Goal: Task Accomplishment & Management: Use online tool/utility

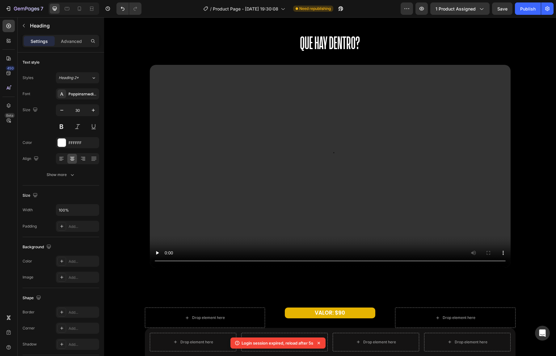
scroll to position [636, 0]
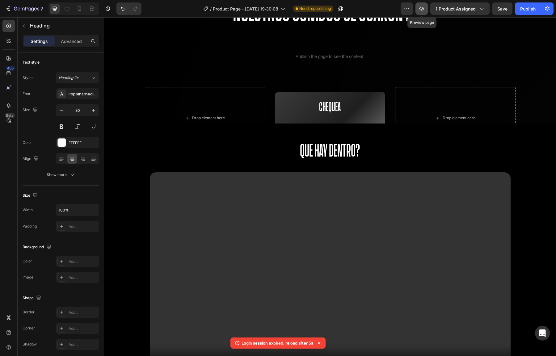
click at [422, 9] on icon "button" at bounding box center [422, 9] width 2 height 2
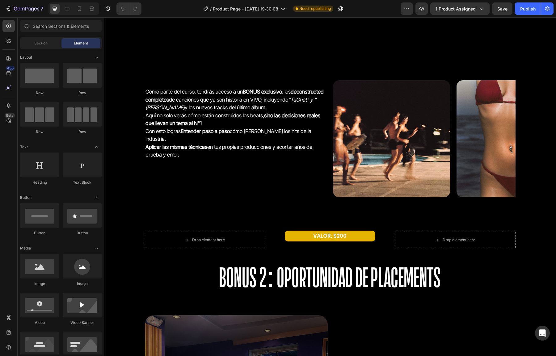
scroll to position [1396, 0]
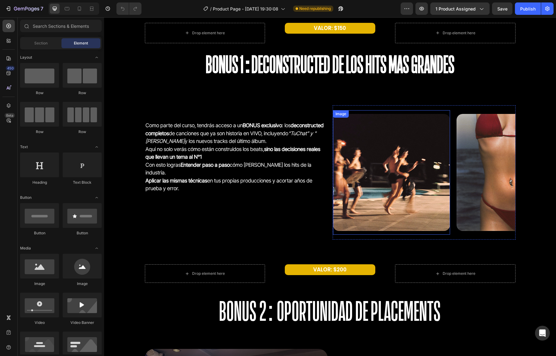
click at [349, 177] on img at bounding box center [391, 172] width 117 height 117
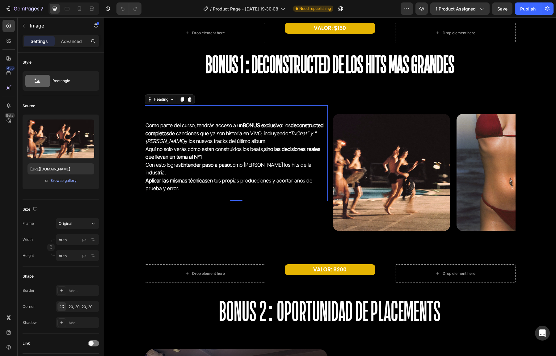
click at [247, 110] on h2 "Como parte del curso, tendrás acceso a un BONUS exclusivo : los deconstructed c…" at bounding box center [236, 153] width 183 height 96
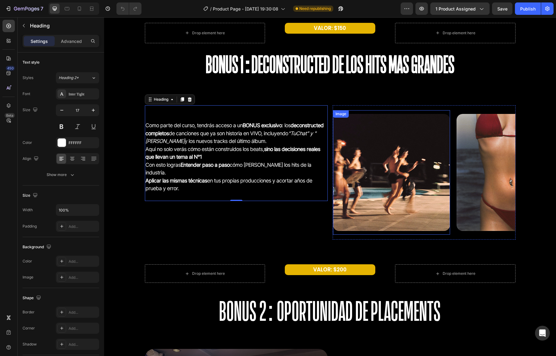
click at [351, 109] on div "Image Image Image Image Image Image Image Image Marquee" at bounding box center [424, 172] width 183 height 134
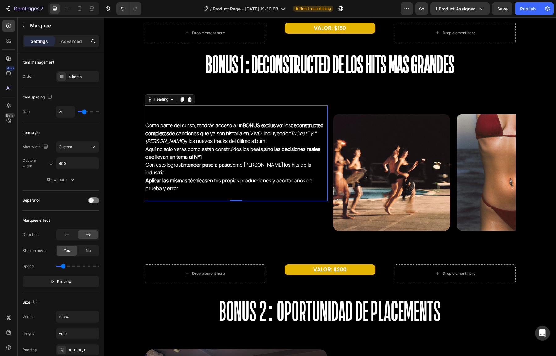
click at [290, 109] on h2 "Como parte del curso, tendrás acceso a un BONUS exclusivo : los deconstructed c…" at bounding box center [236, 153] width 183 height 96
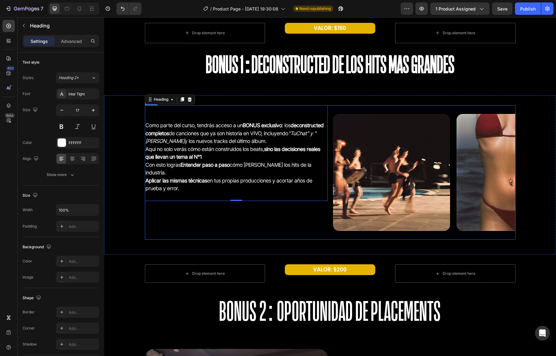
click at [330, 108] on div "Como parte del curso, tendrás acceso a un BONUS exclusivo : los deconstructed c…" at bounding box center [330, 172] width 371 height 134
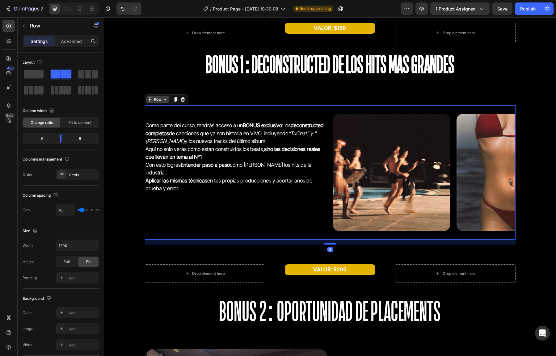
click at [156, 100] on div "Row" at bounding box center [158, 100] width 10 height 6
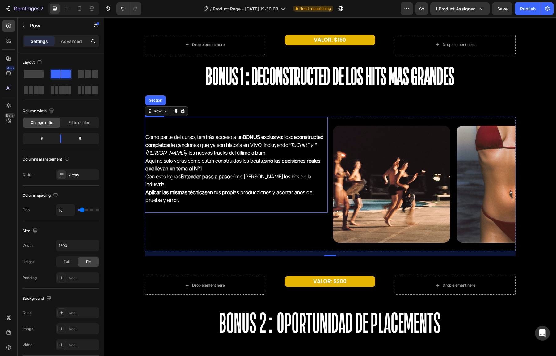
scroll to position [1380, 0]
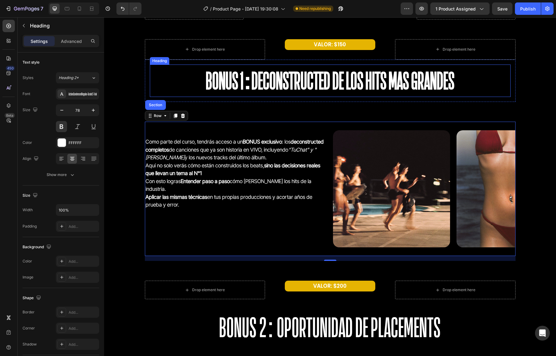
click at [237, 74] on h2 "BONUS 1:Deconstructed de los hits mas grandes" at bounding box center [330, 81] width 361 height 32
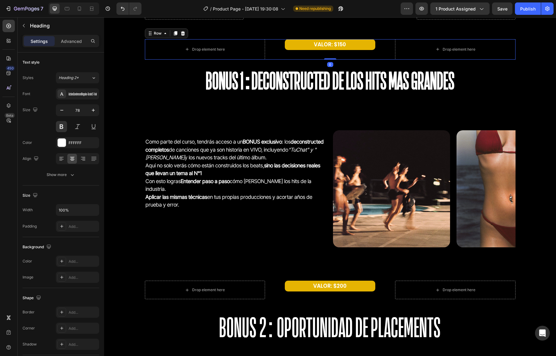
click at [267, 45] on div "Drop element here VALOR: $150 Text Block Drop element here Row 0" at bounding box center [330, 49] width 371 height 20
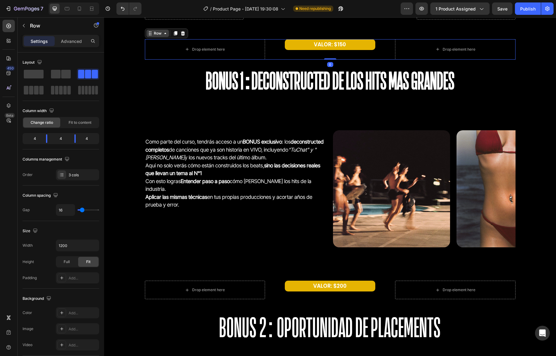
click at [153, 36] on div "Row" at bounding box center [158, 34] width 10 height 6
click at [182, 58] on div "Drop element here" at bounding box center [205, 49] width 120 height 20
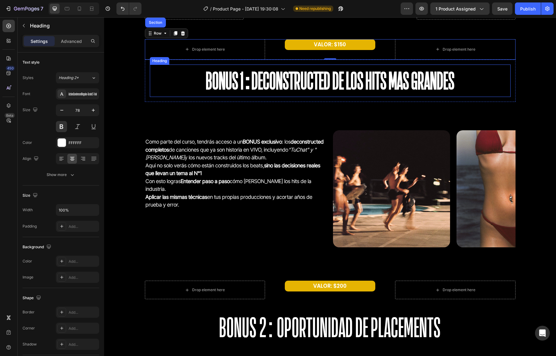
click at [170, 74] on h2 "BONUS 1:Deconstructed de los hits mas grandes" at bounding box center [330, 81] width 361 height 32
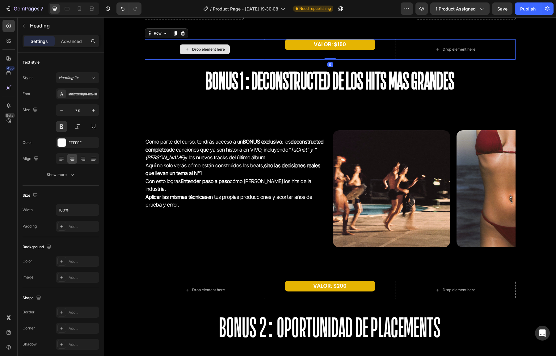
click at [159, 50] on div "Drop element here" at bounding box center [205, 49] width 120 height 20
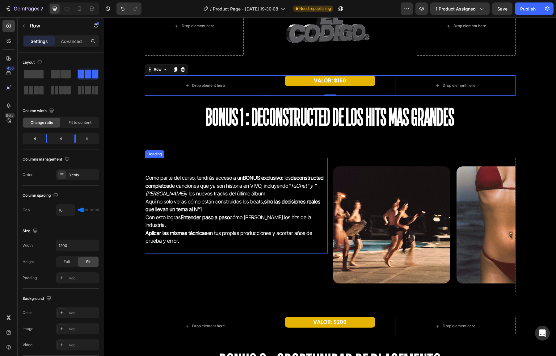
scroll to position [1344, 0]
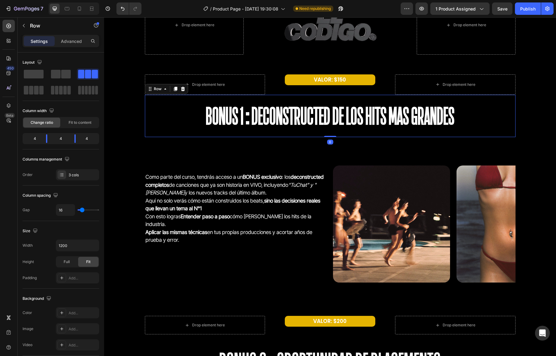
click at [173, 134] on div "BONUS 1:Deconstructed de los hits mas grandes Heading Row 0" at bounding box center [330, 116] width 371 height 42
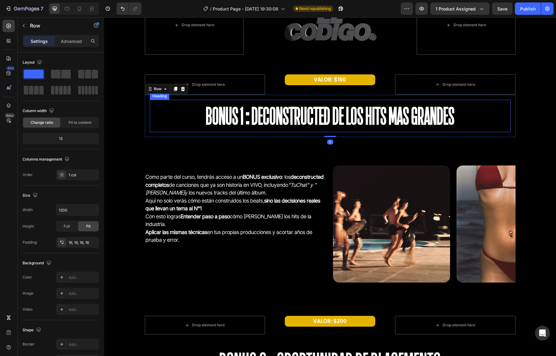
click at [176, 124] on h2 "BONUS 1:Deconstructed de los hits mas grandes" at bounding box center [330, 116] width 361 height 32
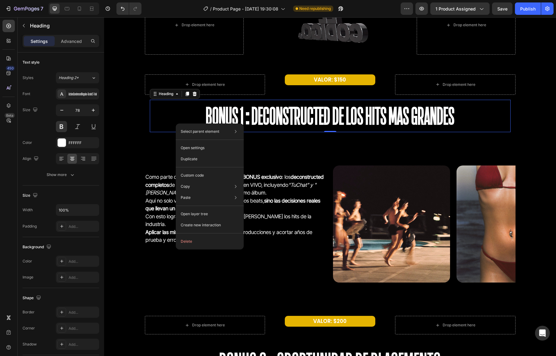
click at [172, 119] on h2 "BONUS 1:Deconstructed de los hits mas grandes" at bounding box center [330, 116] width 361 height 32
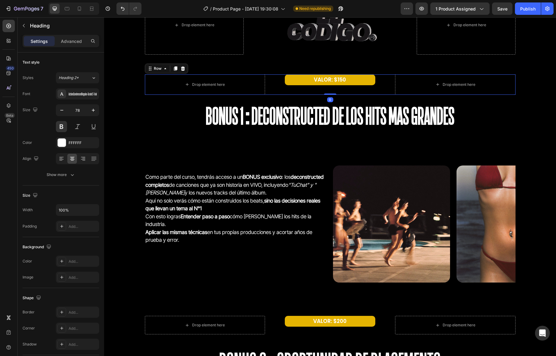
click at [272, 87] on div "VALOR: $150 Text Block" at bounding box center [330, 84] width 120 height 20
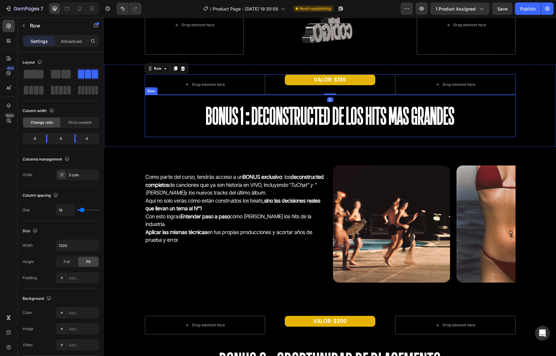
click at [146, 105] on div "BONUS 1:Deconstructed de los hits mas grandes Heading Row" at bounding box center [330, 116] width 371 height 42
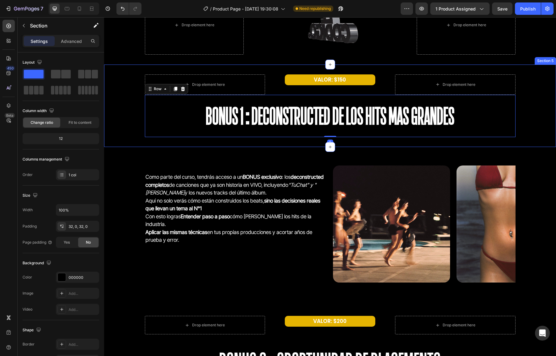
click at [135, 95] on div "Drop element here VALOR: $150 Text Block Drop element here Row BONUS 1:Deconstr…" at bounding box center [330, 105] width 452 height 63
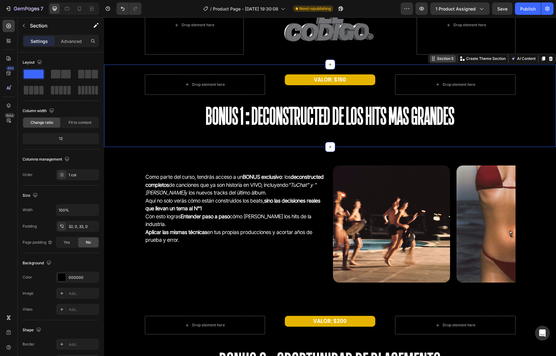
click at [441, 60] on div "Section 5" at bounding box center [445, 59] width 19 height 6
click at [437, 60] on div "Section 5" at bounding box center [445, 59] width 19 height 6
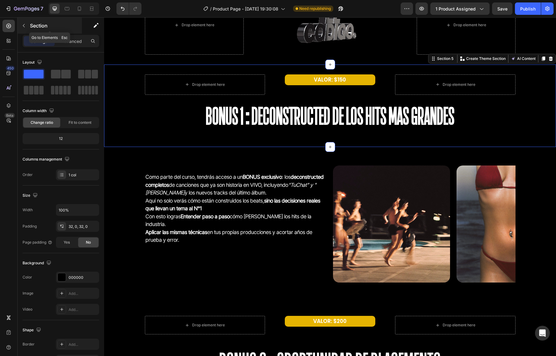
click at [26, 30] on button "button" at bounding box center [24, 26] width 10 height 10
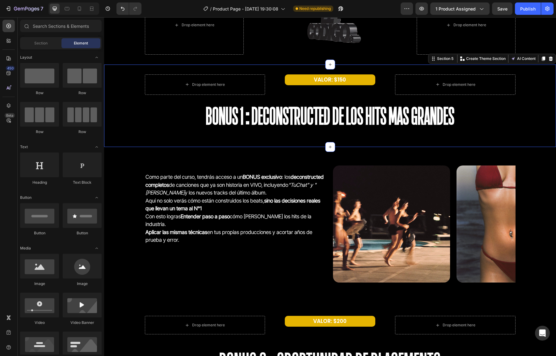
click at [126, 108] on div "Drop element here VALOR: $150 Text Block Drop element here Row BONUS 1:Deconstr…" at bounding box center [330, 105] width 452 height 63
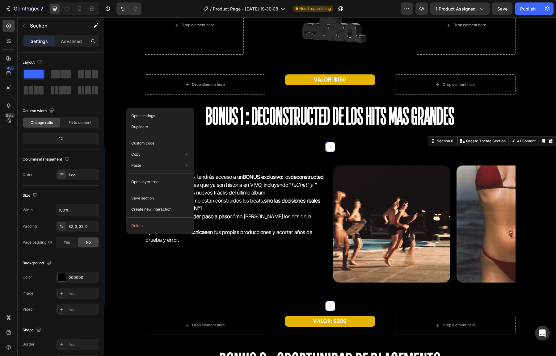
click at [115, 200] on div "Como parte del curso, tendrás acceso a un BONUS exclusivo : los deconstructed c…" at bounding box center [330, 226] width 452 height 139
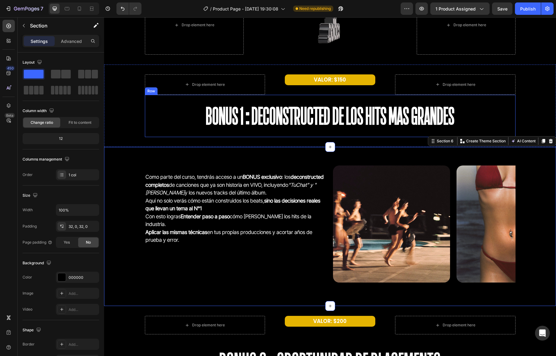
click at [163, 129] on p "BONUS 1:Deconstructed de los hits mas grandes" at bounding box center [330, 115] width 360 height 31
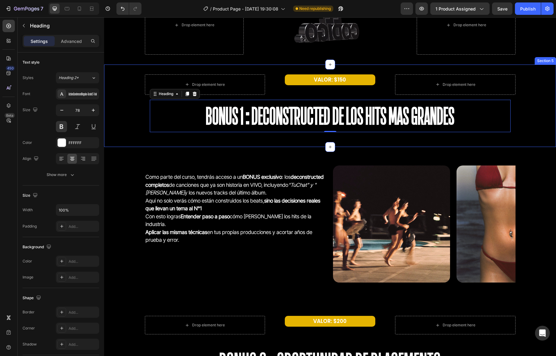
click at [129, 129] on div "Drop element here VALOR: $150 Text Block Drop element here Row BONUS 1:Deconstr…" at bounding box center [330, 105] width 452 height 63
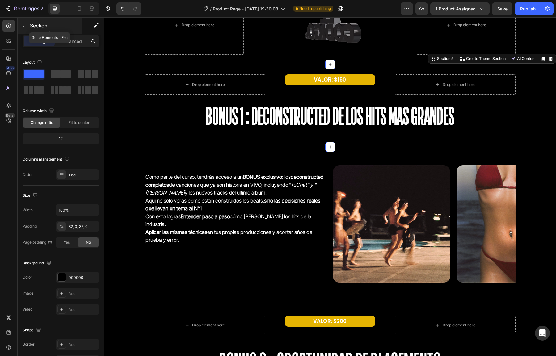
click at [31, 27] on p "Section" at bounding box center [55, 25] width 51 height 7
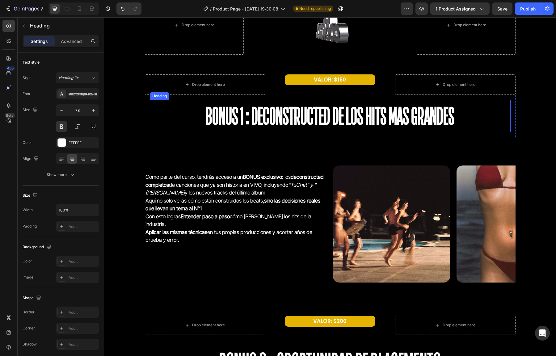
click at [152, 122] on p "BONUS 1:Deconstructed de los hits mas grandes" at bounding box center [330, 115] width 360 height 31
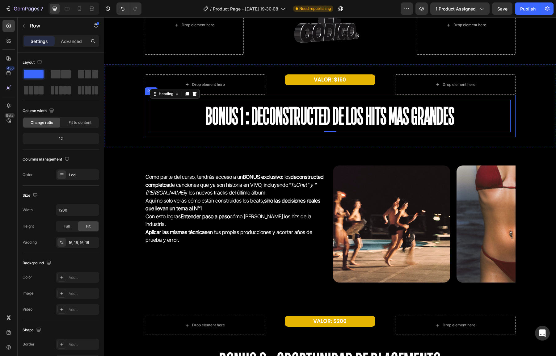
click at [146, 120] on div "BONUS 1:Deconstructed de los hits mas grandes Heading 0 Row" at bounding box center [330, 116] width 371 height 42
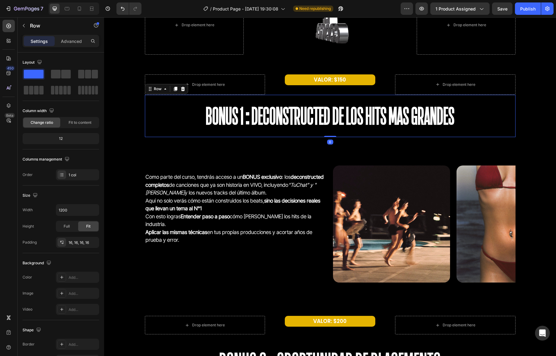
click at [142, 120] on div "Drop element here VALOR: $150 Text Block Drop element here Row BONUS 1:Deconstr…" at bounding box center [330, 105] width 452 height 63
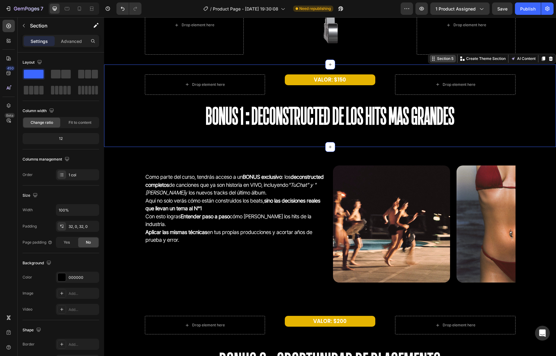
click at [451, 60] on div "Section 5" at bounding box center [445, 59] width 19 height 6
click at [110, 104] on div "Drop element here VALOR: $150 Text Block Drop element here Row BONUS 1:Deconstr…" at bounding box center [330, 105] width 452 height 63
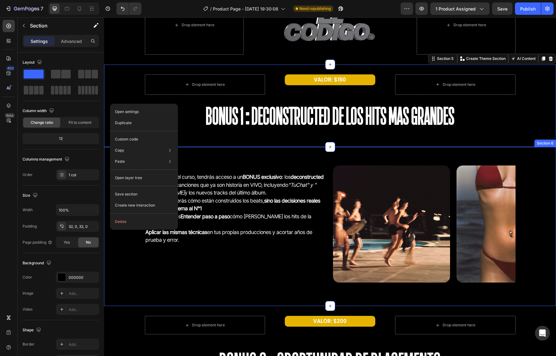
click at [117, 266] on div "Como parte del curso, tendrás acceso a un BONUS exclusivo : los deconstructed c…" at bounding box center [330, 226] width 452 height 139
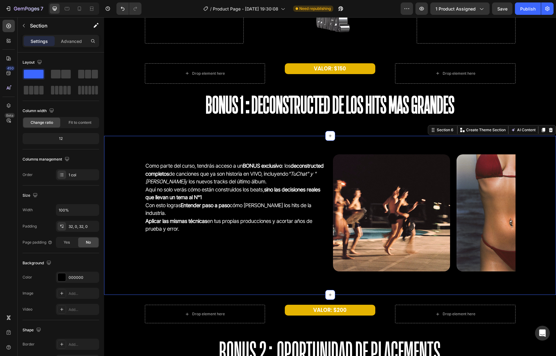
scroll to position [1347, 0]
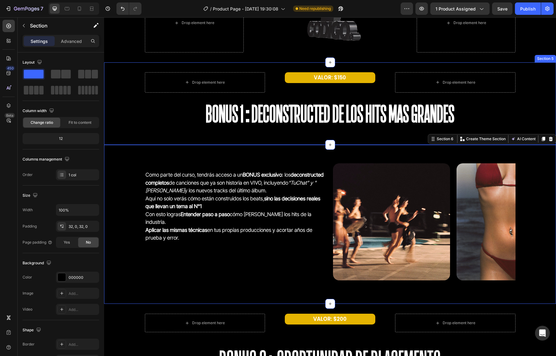
click at [133, 133] on div "Drop element here VALOR: $150 Text Block Drop element here Row BONUS 1:Deconstr…" at bounding box center [330, 103] width 452 height 63
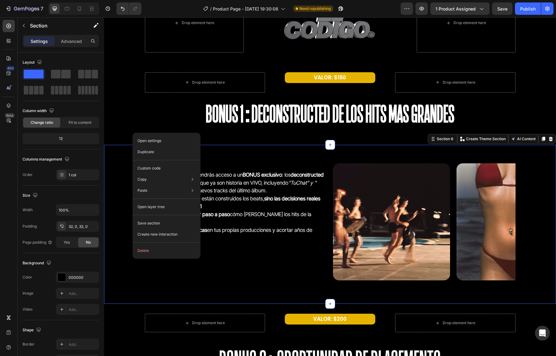
click at [118, 156] on div "Como parte del curso, tendrás acceso a un BONUS exclusivo : los deconstructed c…" at bounding box center [330, 224] width 452 height 139
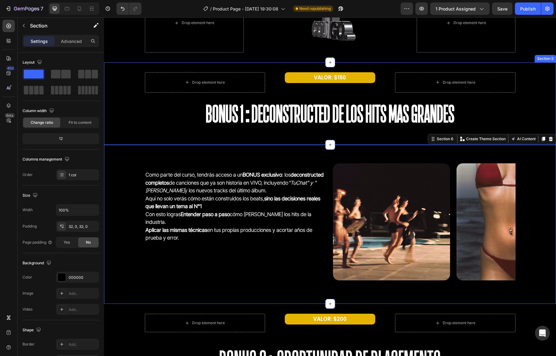
click at [133, 118] on div "Drop element here VALOR: $150 Text Block Drop element here Row BONUS 1:Deconstr…" at bounding box center [330, 103] width 452 height 63
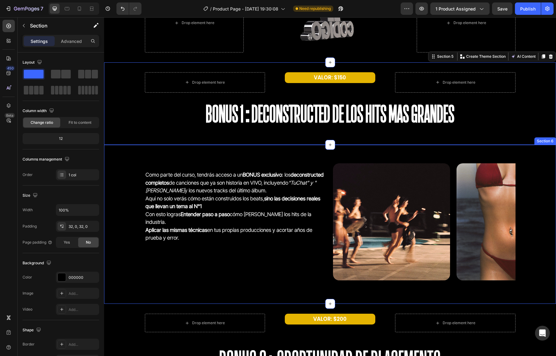
click at [121, 166] on div "Como parte del curso, tendrás acceso a un BONUS exclusivo : los deconstructed c…" at bounding box center [330, 224] width 452 height 139
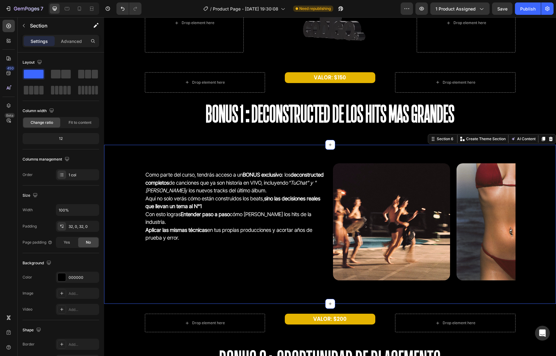
click at [124, 135] on div "Drop element here VALOR: $150 Text Block Drop element here Row BONUS 1:Deconstr…" at bounding box center [330, 103] width 452 height 82
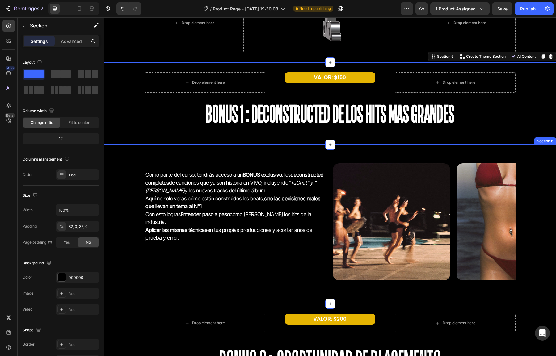
click at [121, 146] on div "Como parte del curso, tendrás acceso a un BONUS exclusivo : los deconstructed c…" at bounding box center [330, 224] width 452 height 159
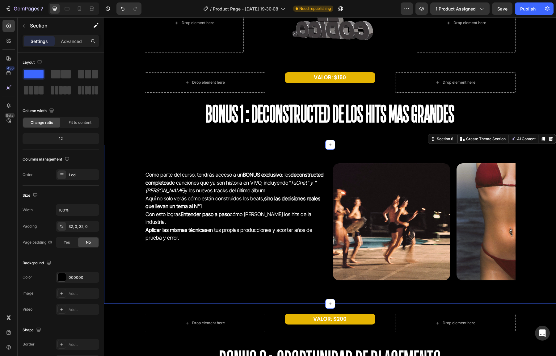
click at [120, 130] on div "Drop element here VALOR: $150 Text Block Drop element here Row BONUS 1:Deconstr…" at bounding box center [330, 103] width 452 height 63
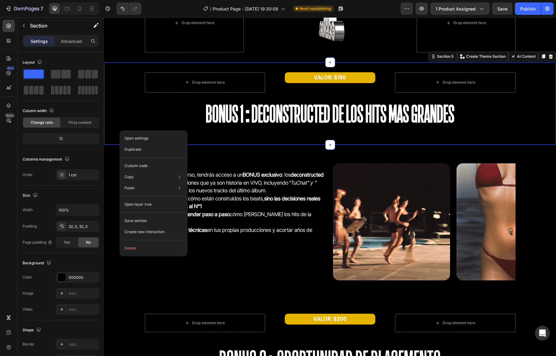
click at [125, 88] on div "Drop element here VALOR: $150 Text Block Drop element here Row BONUS 1:Deconstr…" at bounding box center [330, 103] width 452 height 63
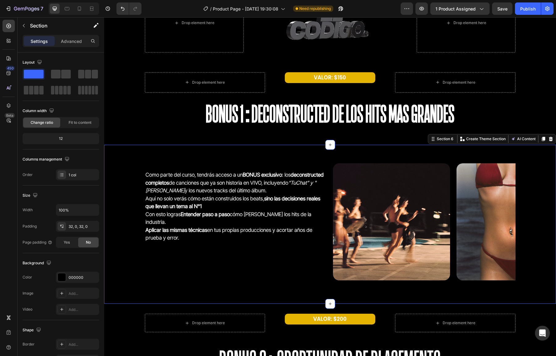
click at [122, 174] on div "Como parte del curso, tendrás acceso a un BONUS exclusivo : los deconstructed c…" at bounding box center [330, 224] width 452 height 139
click at [121, 130] on div "Drop element here VALOR: $150 Text Block Drop element here Row BONUS 1:Deconstr…" at bounding box center [330, 103] width 452 height 63
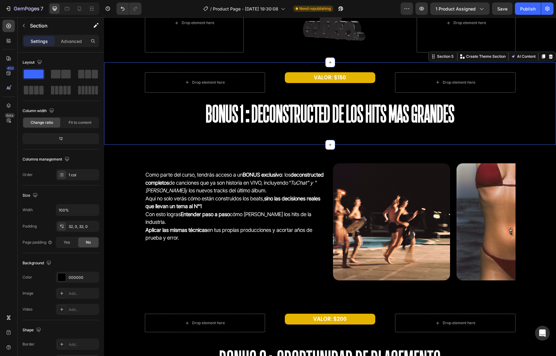
click at [121, 130] on div "Drop element here VALOR: $150 Text Block Drop element here Row BONUS 1:Deconstr…" at bounding box center [330, 103] width 452 height 63
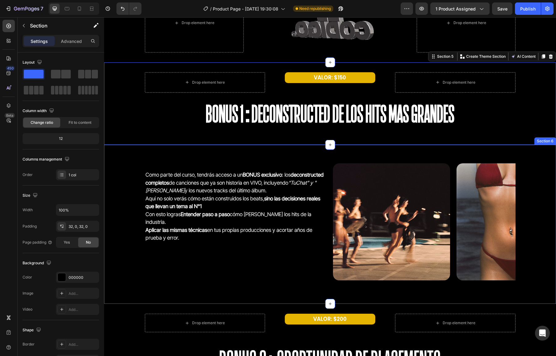
click at [121, 172] on div "Como parte del curso, tendrás acceso a un BONUS exclusivo : los deconstructed c…" at bounding box center [330, 224] width 452 height 139
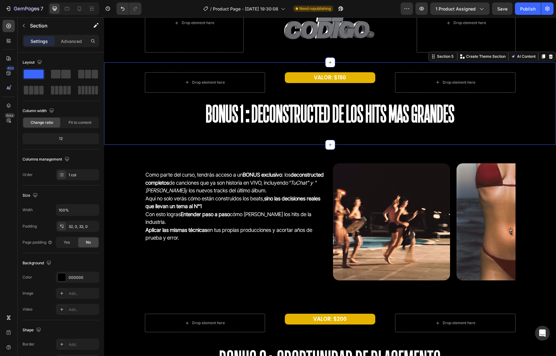
click at [130, 120] on div "Drop element here VALOR: $150 Text Block Drop element here Row BONUS 1:Deconstr…" at bounding box center [330, 103] width 452 height 63
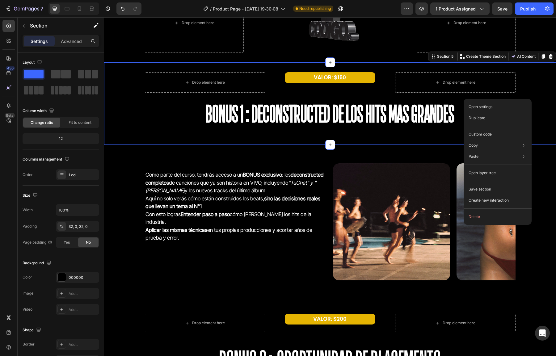
click at [524, 87] on div "Drop element here VALOR: $150 Text Block Drop element here Row BONUS 1:Deconstr…" at bounding box center [330, 103] width 452 height 63
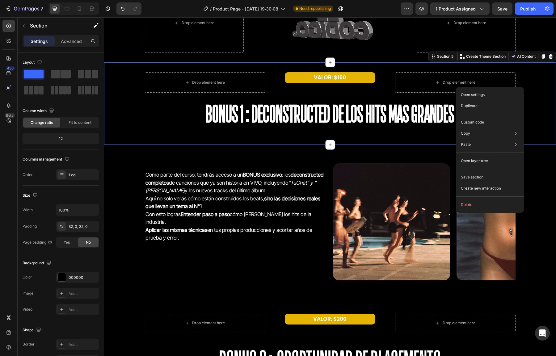
click at [531, 90] on div "Drop element here VALOR: $150 Text Block Drop element here Row BONUS 1:Deconstr…" at bounding box center [330, 103] width 452 height 63
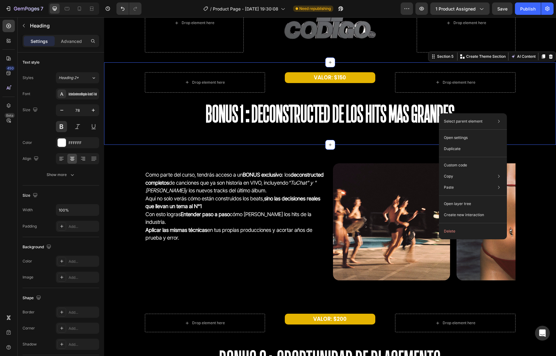
click at [526, 111] on div "Drop element here VALOR: $150 Text Block Drop element here Row BONUS 1:Deconstr…" at bounding box center [330, 103] width 452 height 63
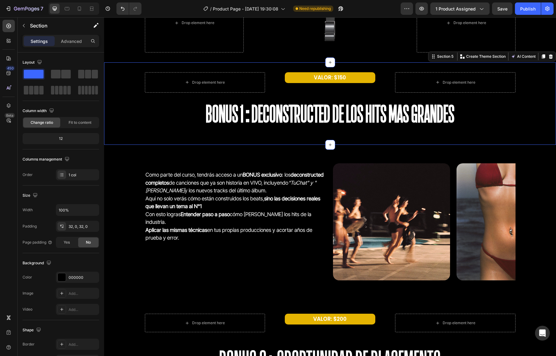
click at [531, 90] on div "Drop element here VALOR: $150 Text Block Drop element here Row BONUS 1:Deconstr…" at bounding box center [330, 103] width 452 height 63
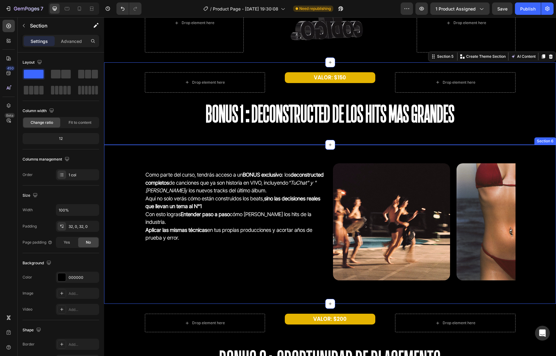
click at [546, 179] on div "Como parte del curso, tendrás acceso a un BONUS exclusivo : los deconstructed c…" at bounding box center [330, 224] width 452 height 139
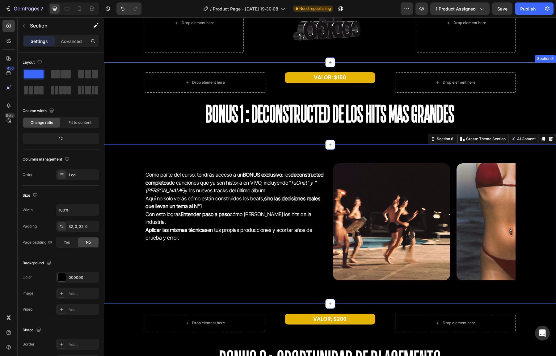
click at [535, 120] on div "Drop element here VALOR: $150 Text Block Drop element here Row BONUS 1:Deconstr…" at bounding box center [330, 103] width 452 height 63
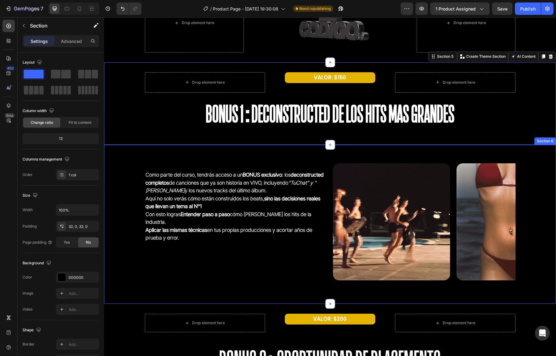
click at [530, 163] on div "Como parte del curso, tendrás acceso a un BONUS exclusivo : los deconstructed c…" at bounding box center [330, 224] width 452 height 139
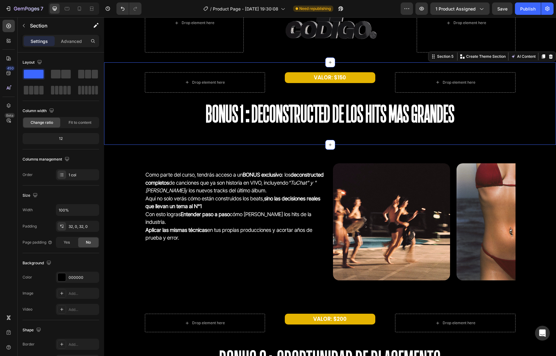
click at [528, 113] on div "Drop element here VALOR: $150 Text Block Drop element here Row BONUS 1:Deconstr…" at bounding box center [330, 103] width 452 height 63
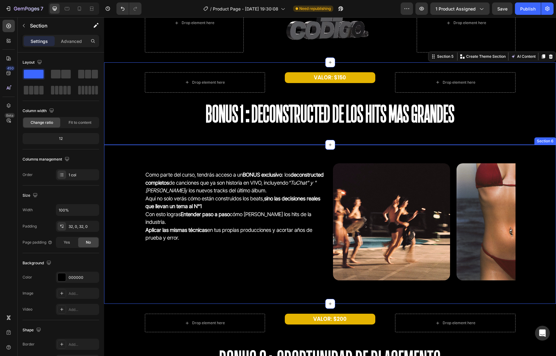
click at [112, 158] on div "Como parte del curso, tendrás acceso a un BONUS exclusivo : los deconstructed c…" at bounding box center [330, 224] width 452 height 139
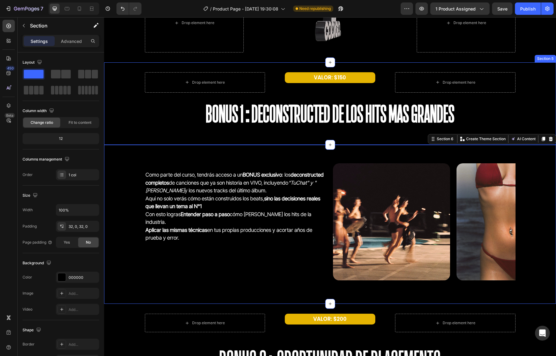
click at [119, 134] on div "Drop element here VALOR: $150 Text Block Drop element here Row BONUS 1:Deconstr…" at bounding box center [330, 103] width 452 height 63
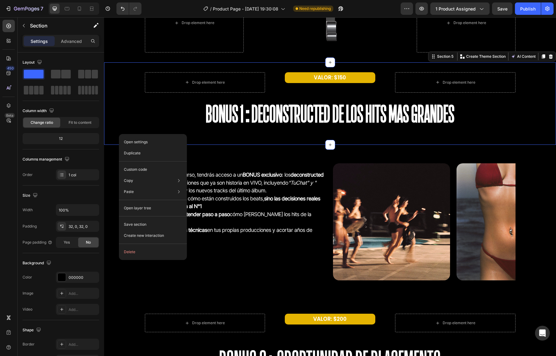
click at [121, 127] on div "Drop element here VALOR: $150 Text Block Drop element here Row BONUS 1:Deconstr…" at bounding box center [330, 103] width 452 height 63
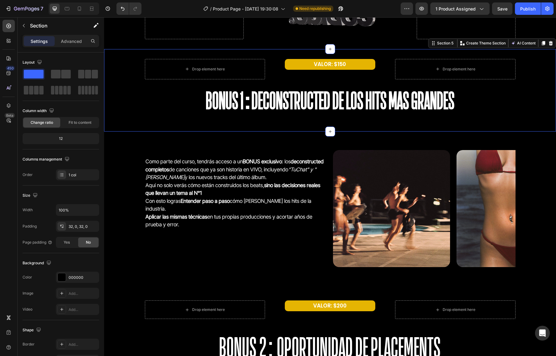
scroll to position [1359, 0]
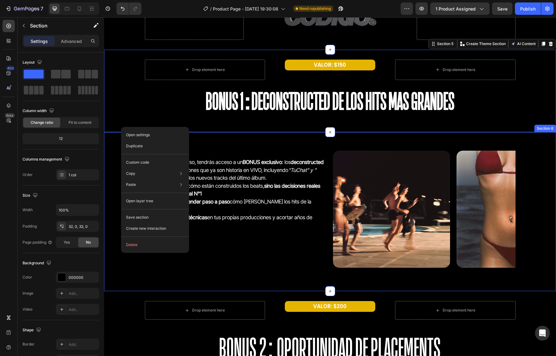
click at [109, 159] on div "Como parte del curso, tendrás acceso a un BONUS exclusivo : los deconstructed c…" at bounding box center [330, 211] width 452 height 139
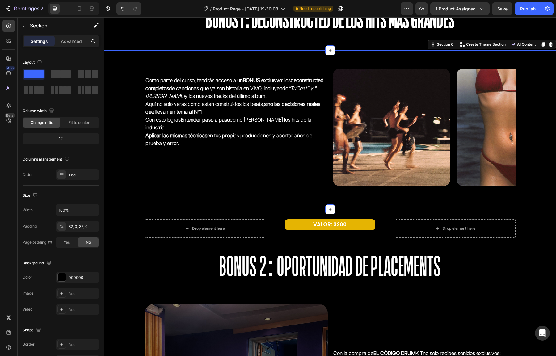
scroll to position [1431, 0]
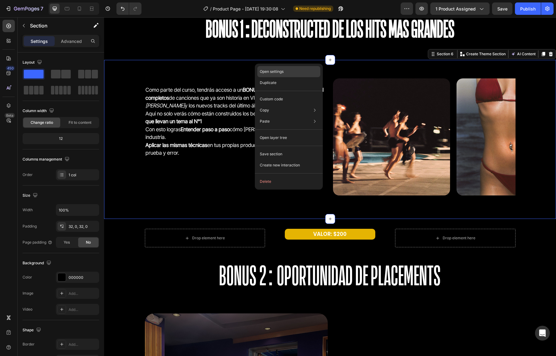
click at [290, 72] on div "Open settings" at bounding box center [288, 71] width 63 height 11
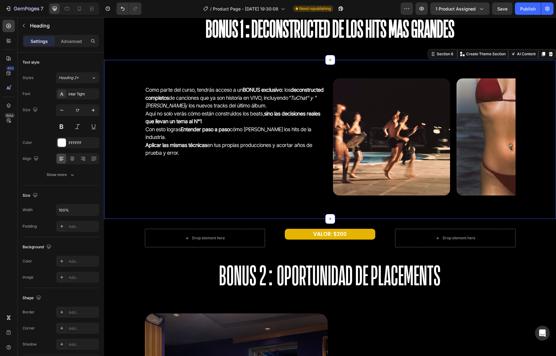
click at [290, 72] on h2 "Como parte del curso, tendrás acceso a un BONUS exclusivo : los deconstructed c…" at bounding box center [236, 118] width 183 height 96
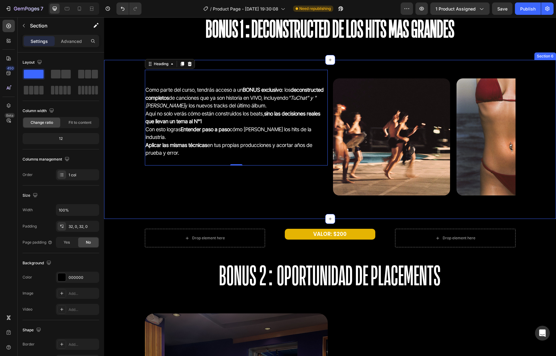
click at [296, 64] on div "Como parte del curso, tendrás acceso a un BONUS exclusivo : los deconstructed c…" at bounding box center [330, 139] width 452 height 159
